Goal: Information Seeking & Learning: Learn about a topic

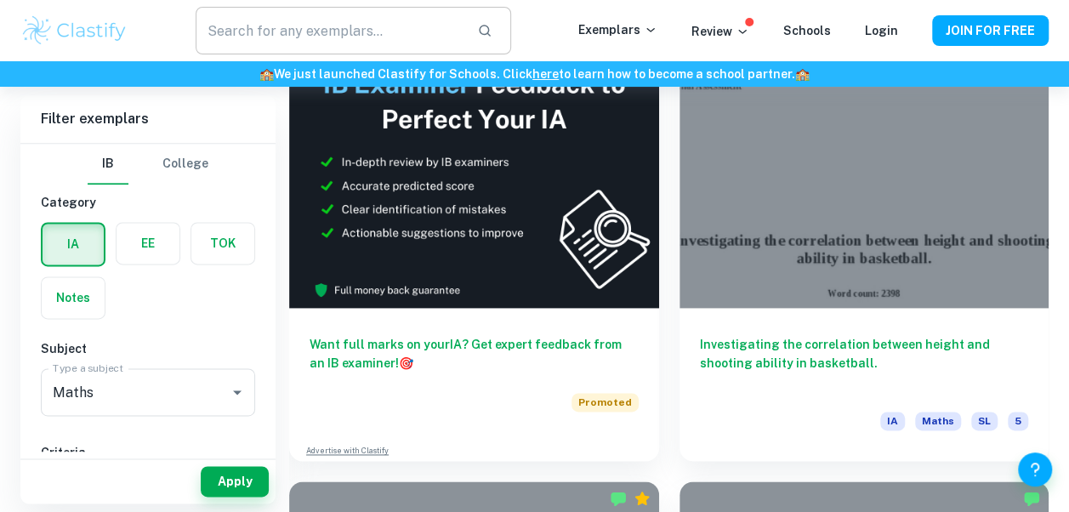
click at [311, 37] on input "text" at bounding box center [329, 31] width 267 height 48
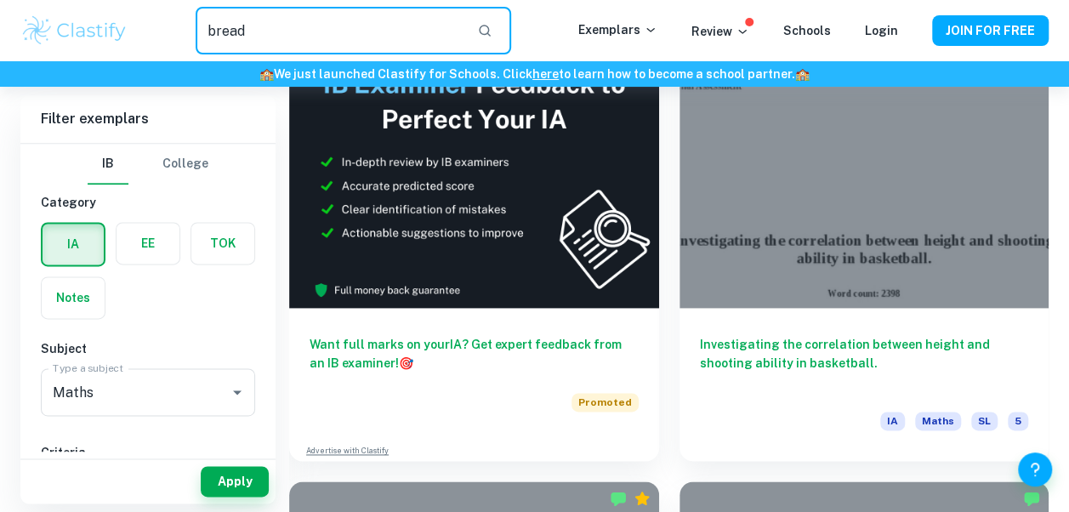
type input "bread"
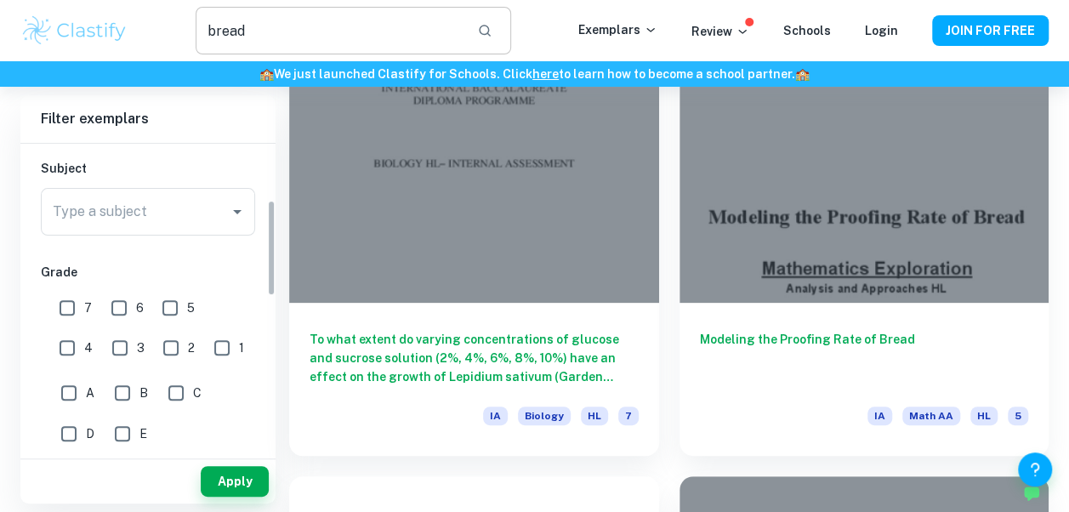
scroll to position [180, 0]
click at [180, 211] on input "Type a subject" at bounding box center [134, 212] width 173 height 32
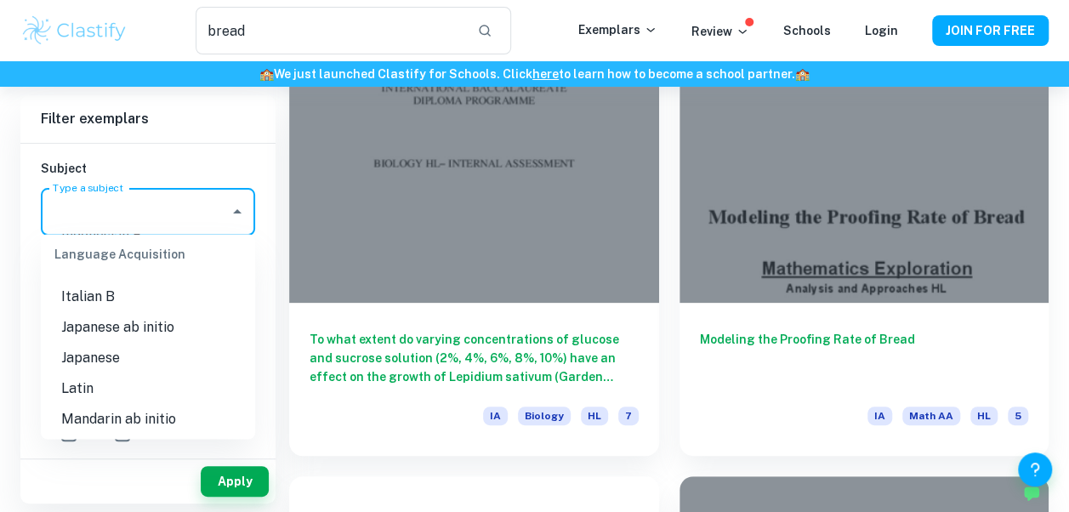
scroll to position [1416, 0]
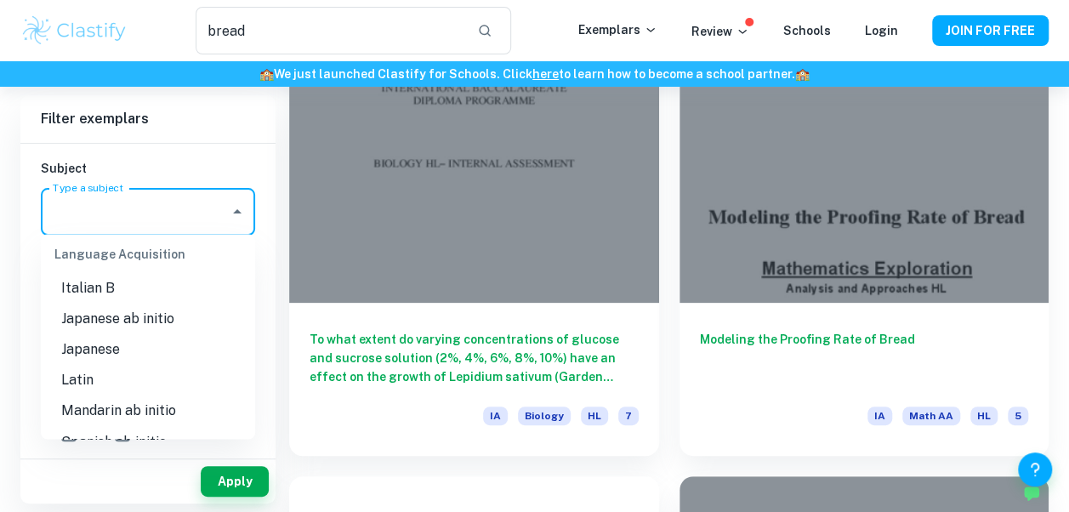
type input "="
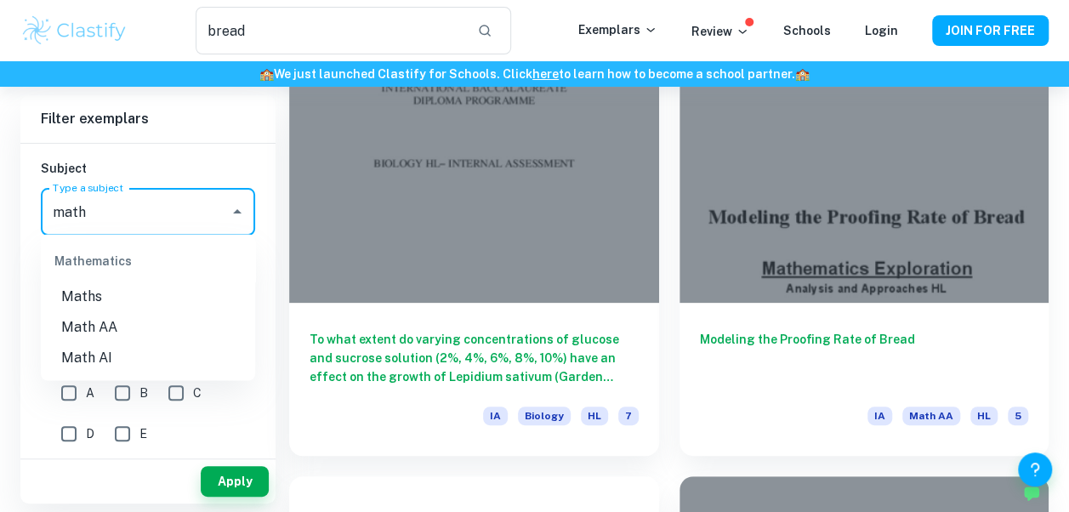
click at [72, 294] on li "Maths" at bounding box center [148, 296] width 214 height 31
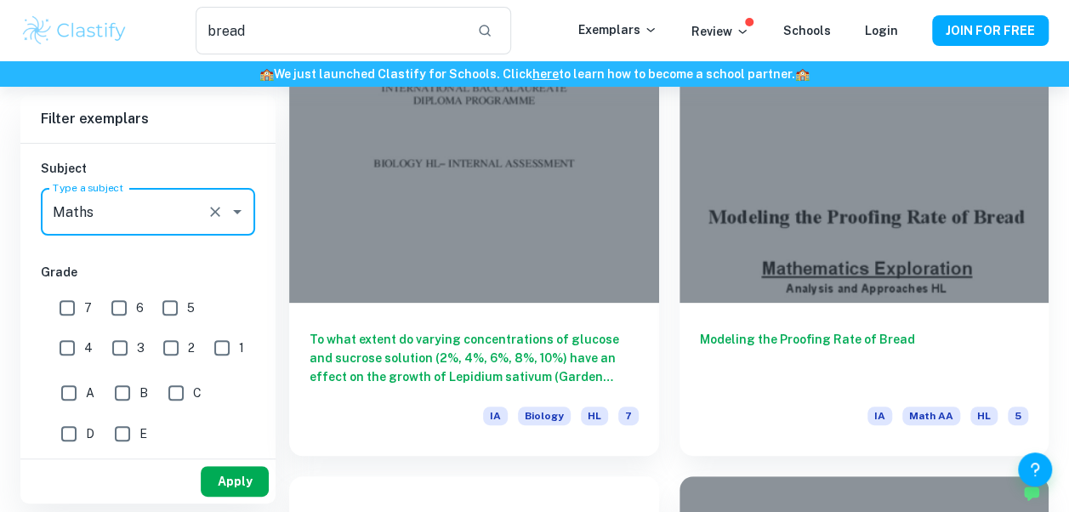
type input "Maths"
click at [231, 495] on button "Apply" at bounding box center [235, 481] width 68 height 31
